Goal: Navigation & Orientation: Find specific page/section

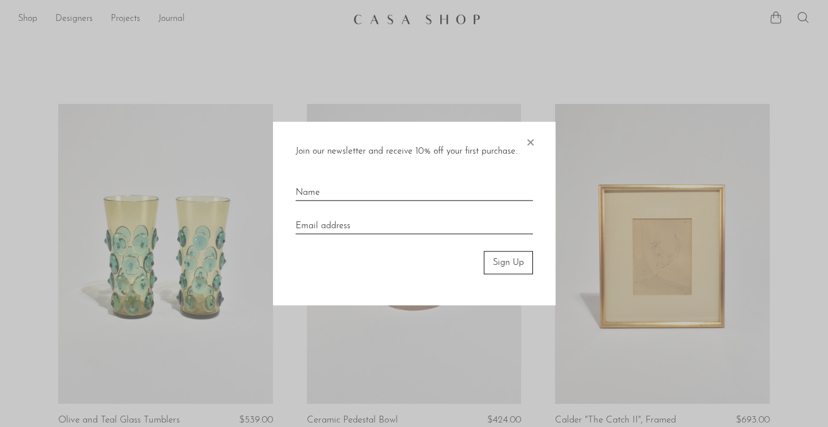
click at [530, 134] on span "×" at bounding box center [529, 140] width 11 height 36
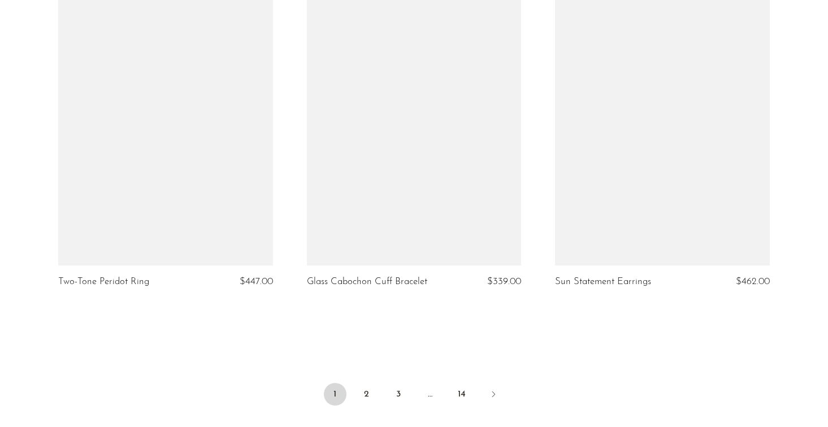
scroll to position [4011, 0]
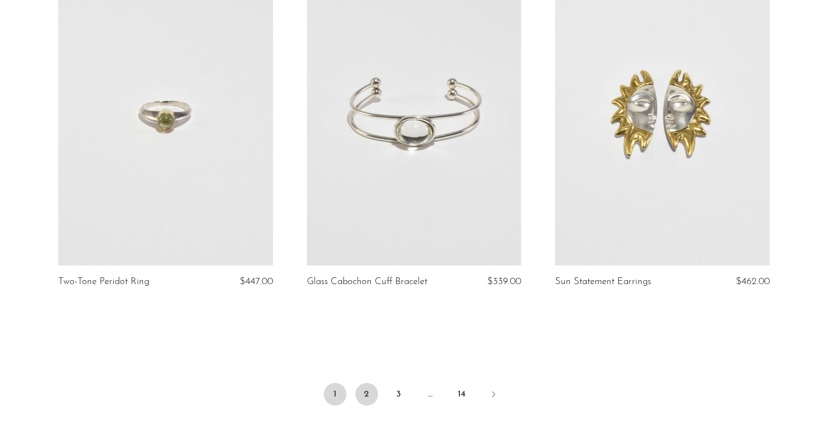
click at [367, 399] on link "2" at bounding box center [366, 394] width 23 height 23
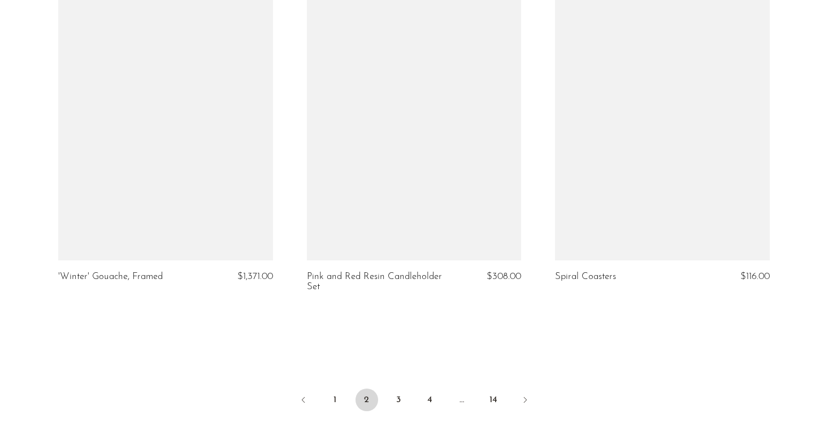
scroll to position [4024, 0]
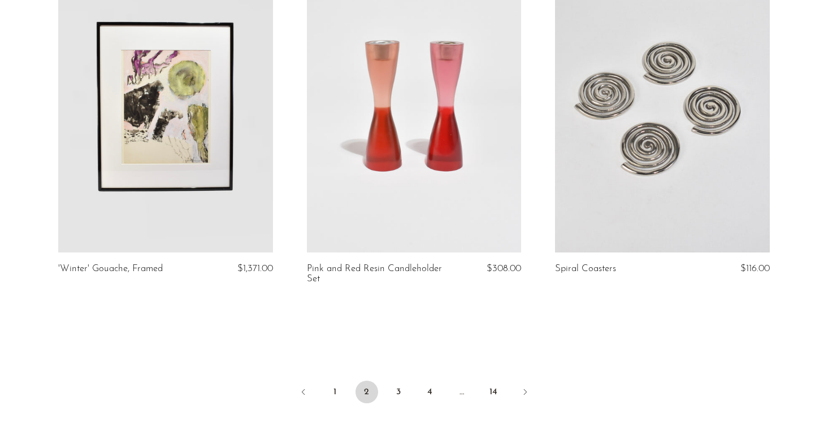
click at [588, 180] on link at bounding box center [662, 102] width 214 height 300
click at [394, 384] on link "3" at bounding box center [398, 392] width 23 height 23
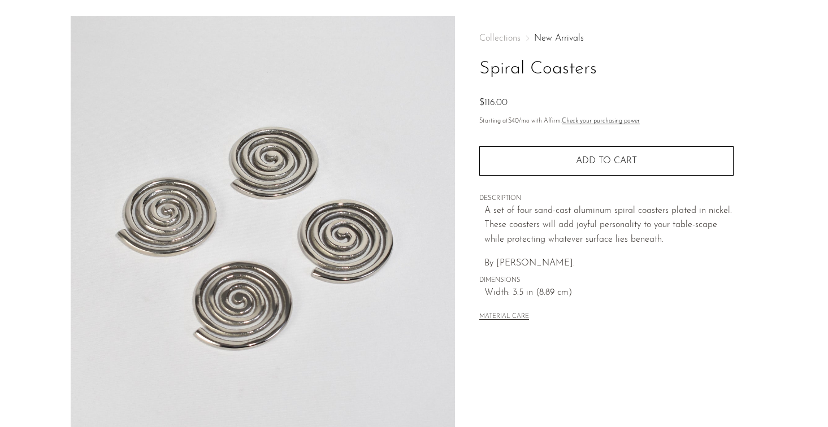
scroll to position [41, 0]
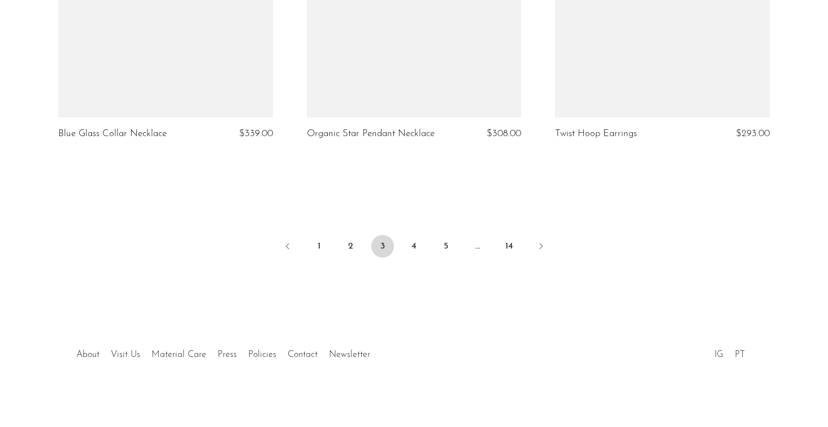
scroll to position [4158, 0]
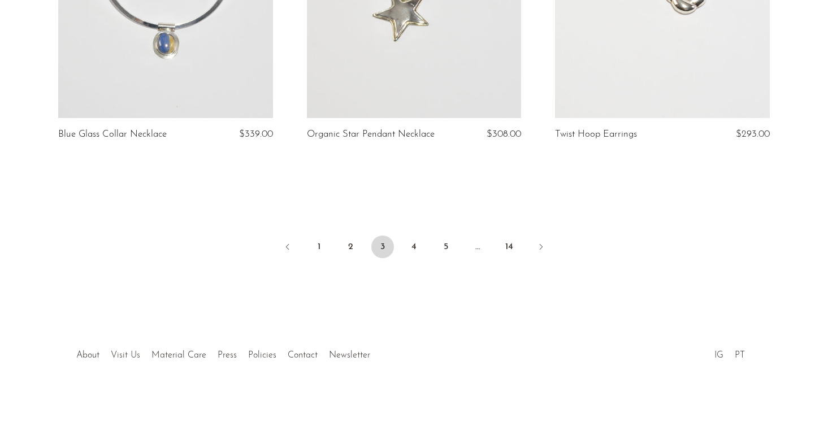
click at [115, 353] on link "Visit Us" at bounding box center [125, 355] width 29 height 9
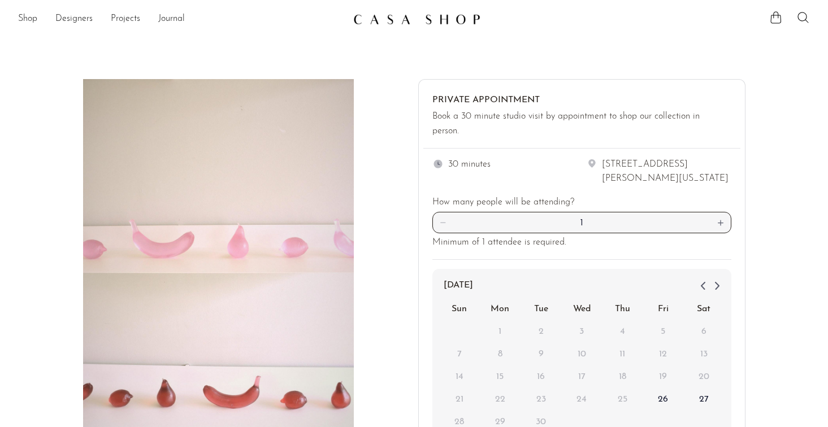
drag, startPoint x: 715, startPoint y: 176, endPoint x: 599, endPoint y: 161, distance: 117.4
click at [599, 161] on div "[STREET_ADDRESS][PERSON_NAME][US_STATE]" at bounding box center [658, 172] width 145 height 29
